Goal: Task Accomplishment & Management: Use online tool/utility

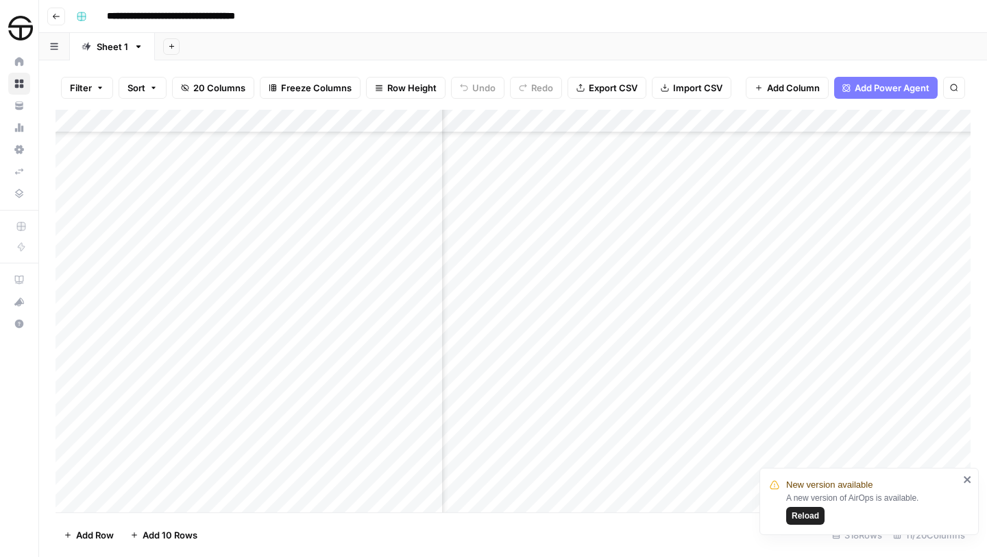
scroll to position [5868, 872]
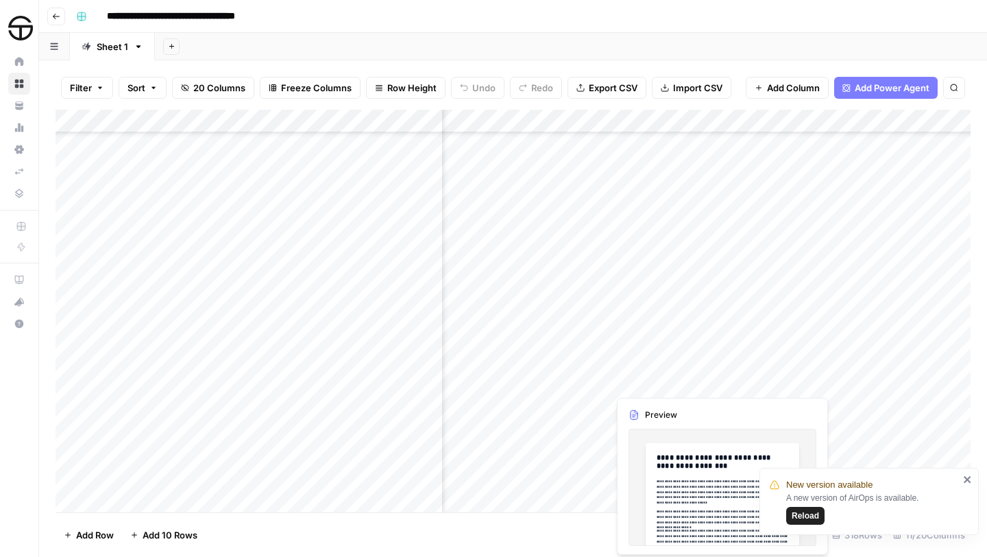
click at [676, 382] on div "Add Column" at bounding box center [513, 311] width 915 height 402
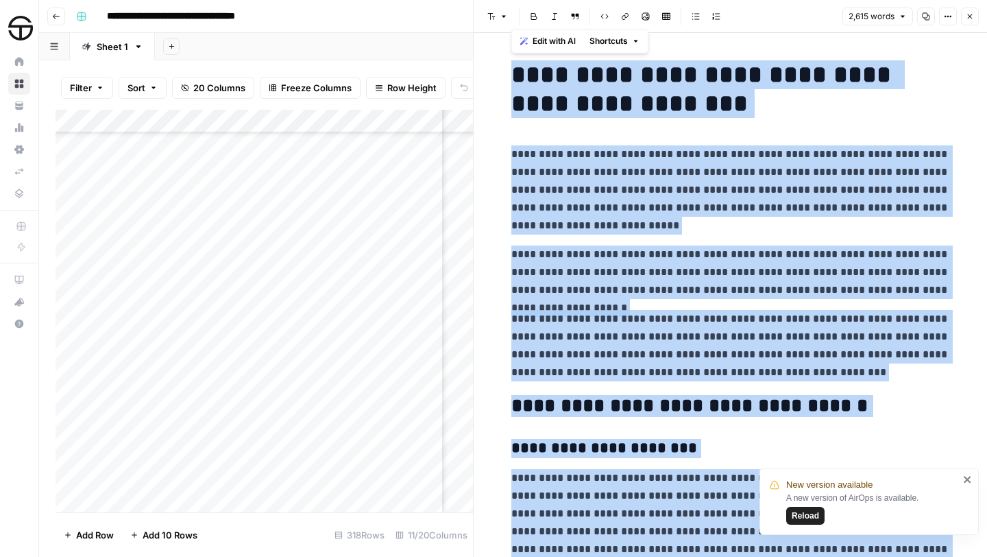
copy div "**********"
